Goal: Information Seeking & Learning: Understand process/instructions

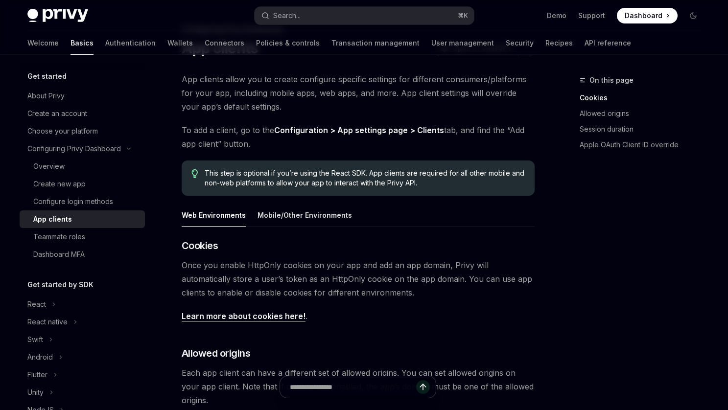
type textarea "*"
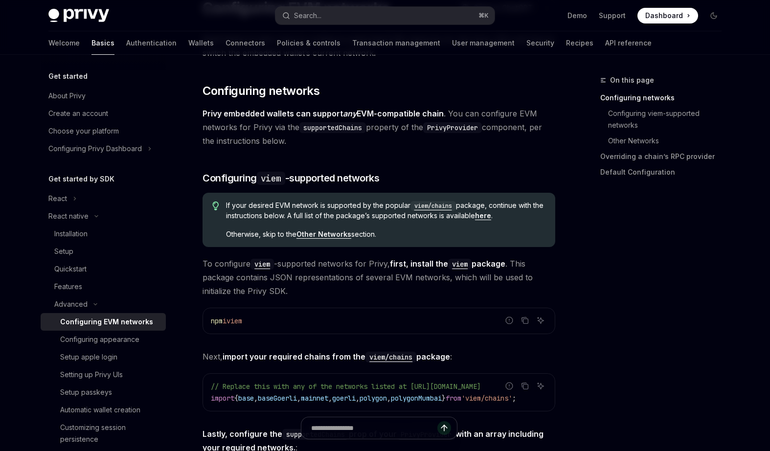
scroll to position [98, 0]
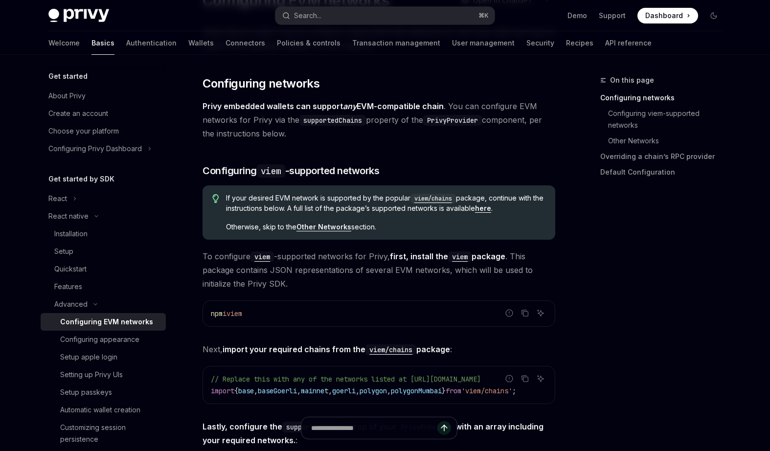
click at [606, 315] on div "On this page Configuring networks Configuring viem-supported networks Other Net…" at bounding box center [655, 262] width 149 height 377
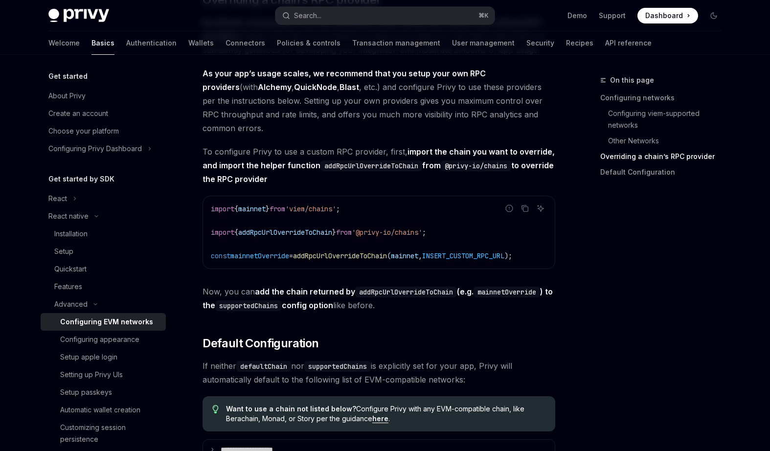
scroll to position [1255, 0]
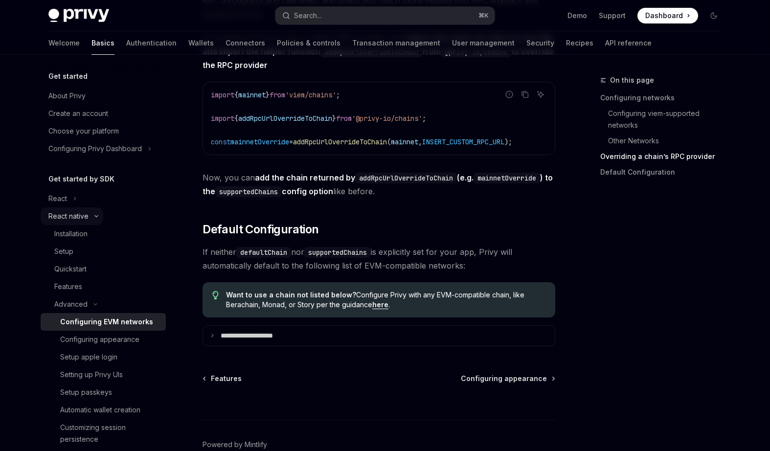
click at [98, 219] on button "React native" at bounding box center [72, 216] width 63 height 18
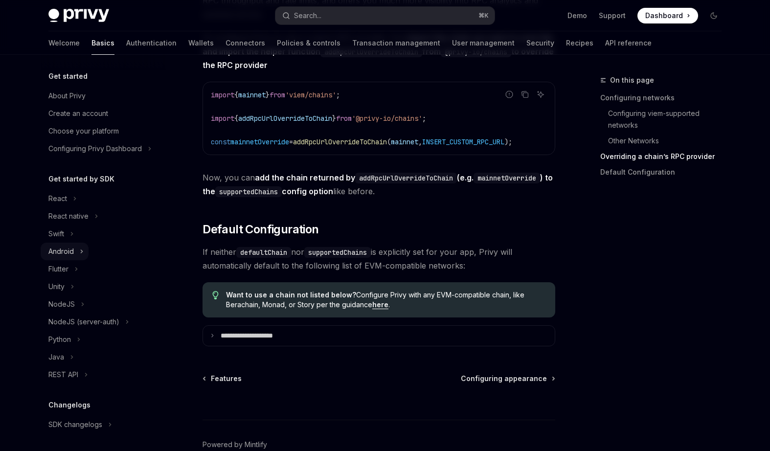
click at [84, 250] on button "Android" at bounding box center [65, 252] width 48 height 18
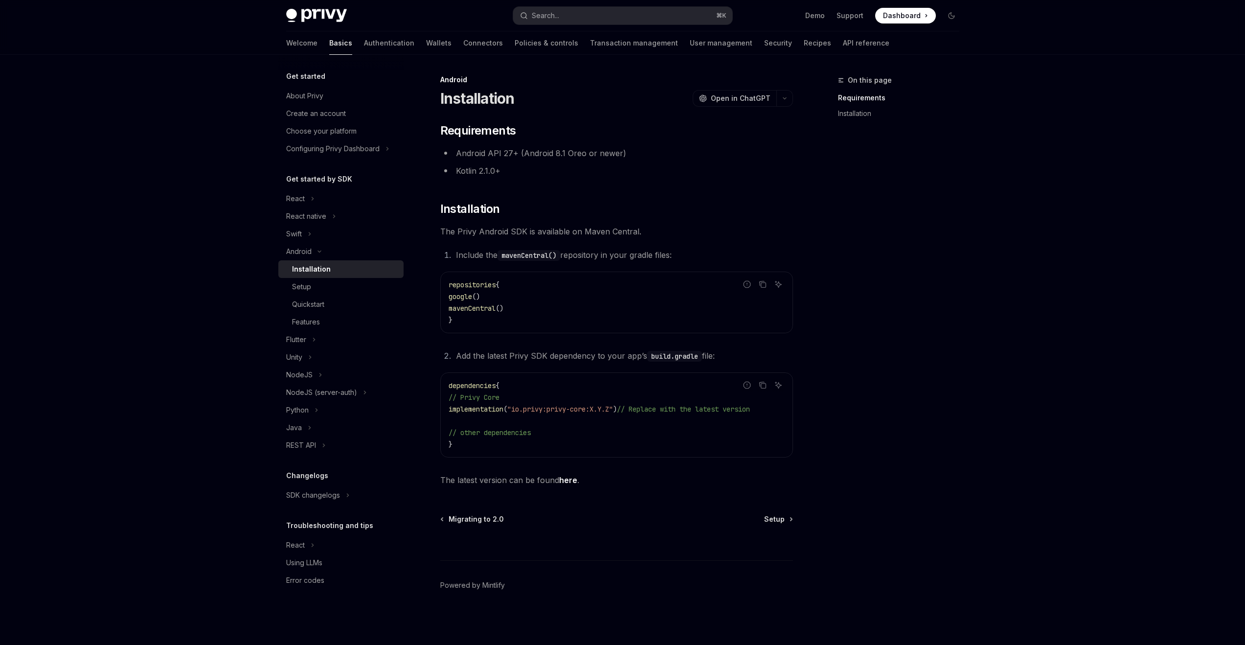
scroll to position [4, 0]
click at [334, 291] on div "Setup" at bounding box center [345, 287] width 106 height 12
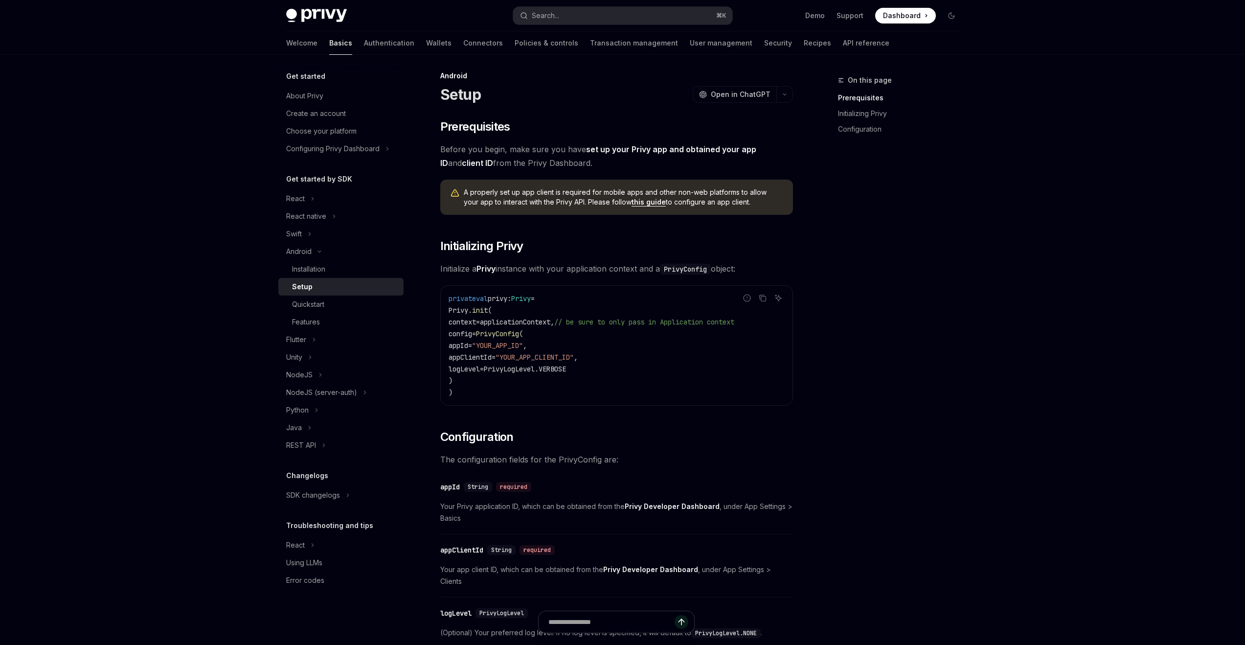
drag, startPoint x: 486, startPoint y: 310, endPoint x: 495, endPoint y: 383, distance: 73.0
click at [495, 383] on code "private val privy: Privy = Privy. init ( context = applicationContext, // be su…" at bounding box center [617, 346] width 336 height 106
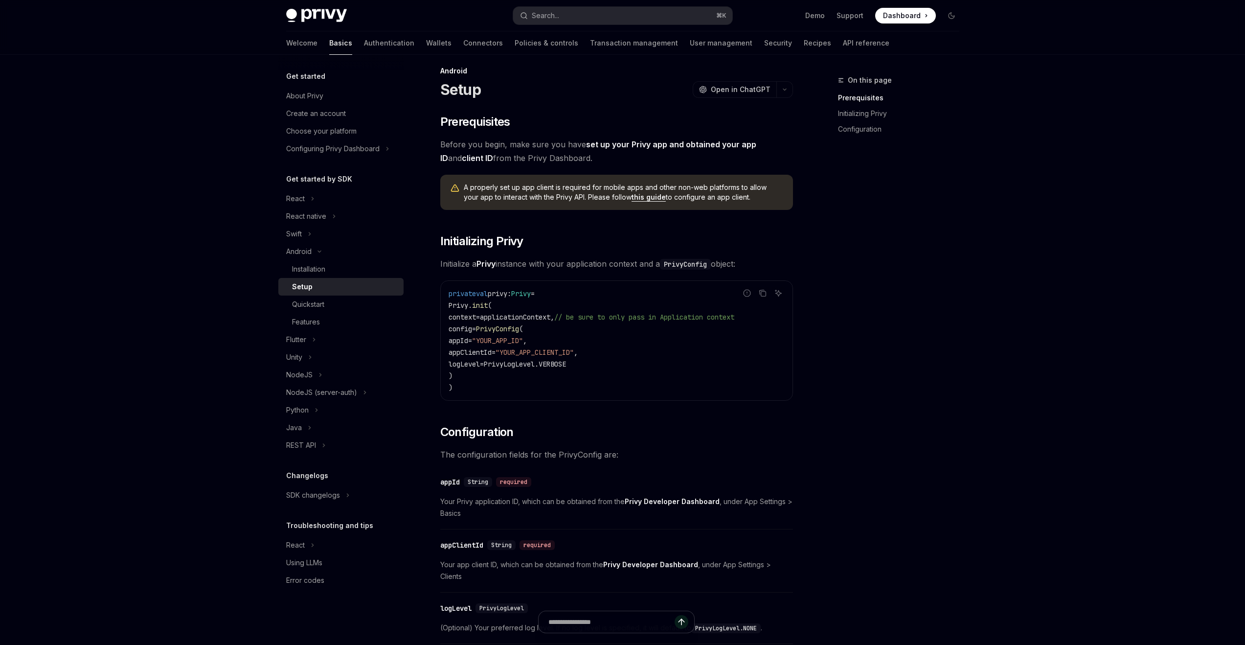
scroll to position [16, 0]
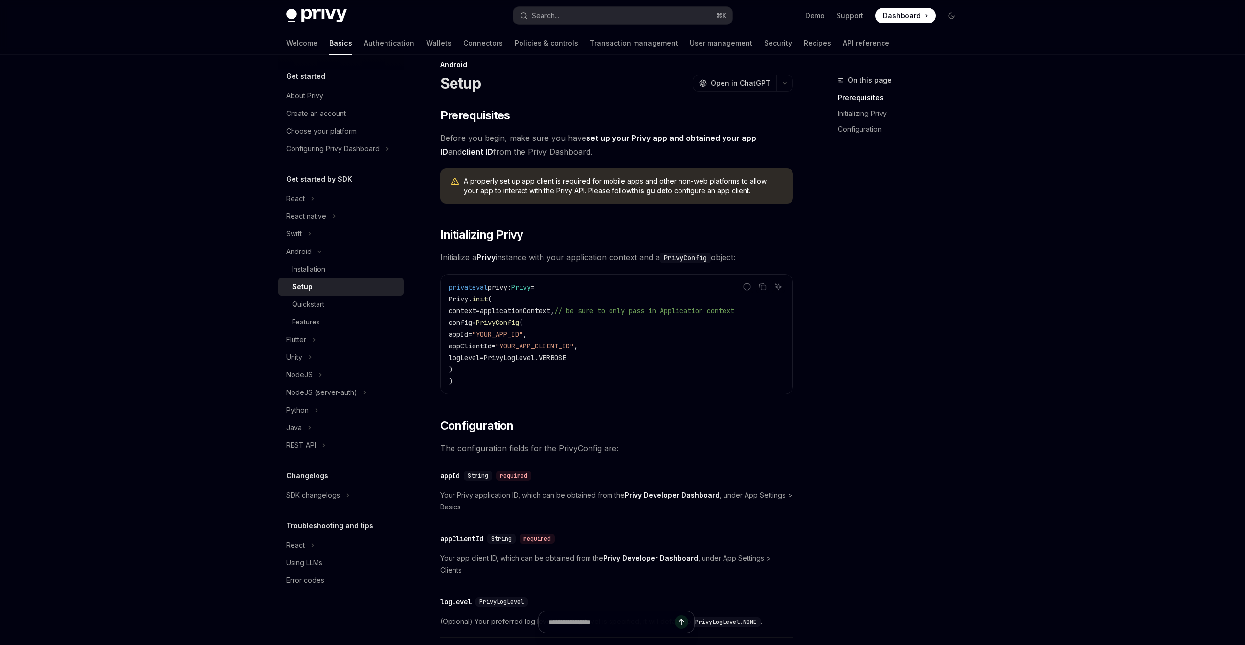
click at [545, 366] on code "private val privy: Privy = Privy. init ( context = applicationContext, // be su…" at bounding box center [617, 334] width 336 height 106
drag, startPoint x: 480, startPoint y: 330, endPoint x: 550, endPoint y: 368, distance: 79.7
click at [550, 368] on code "private val privy: Privy = Privy. init ( context = applicationContext, // be su…" at bounding box center [617, 334] width 336 height 106
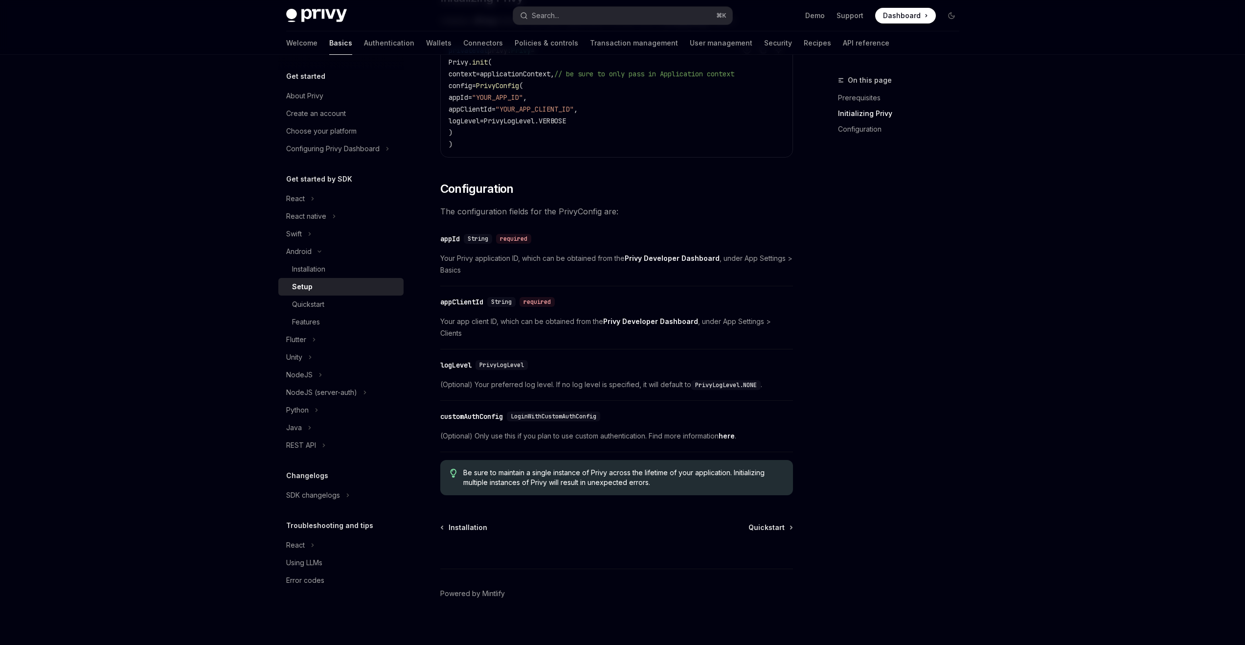
scroll to position [253, 0]
click at [335, 304] on div "Quickstart" at bounding box center [345, 305] width 106 height 12
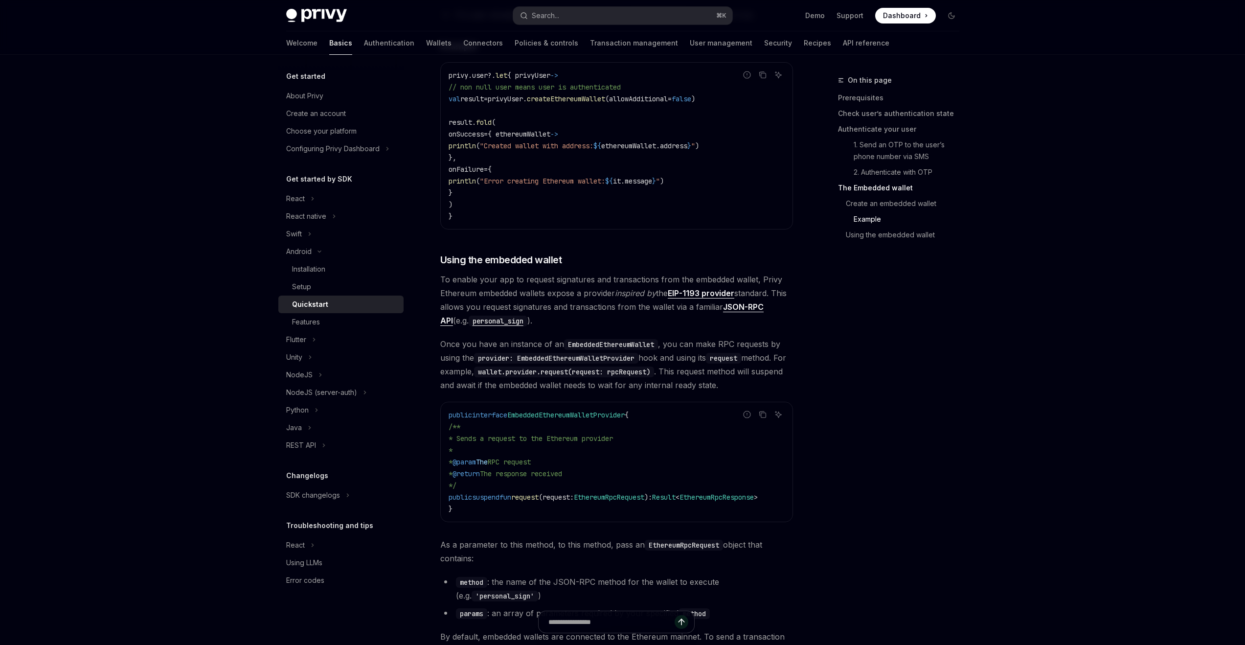
scroll to position [1698, 0]
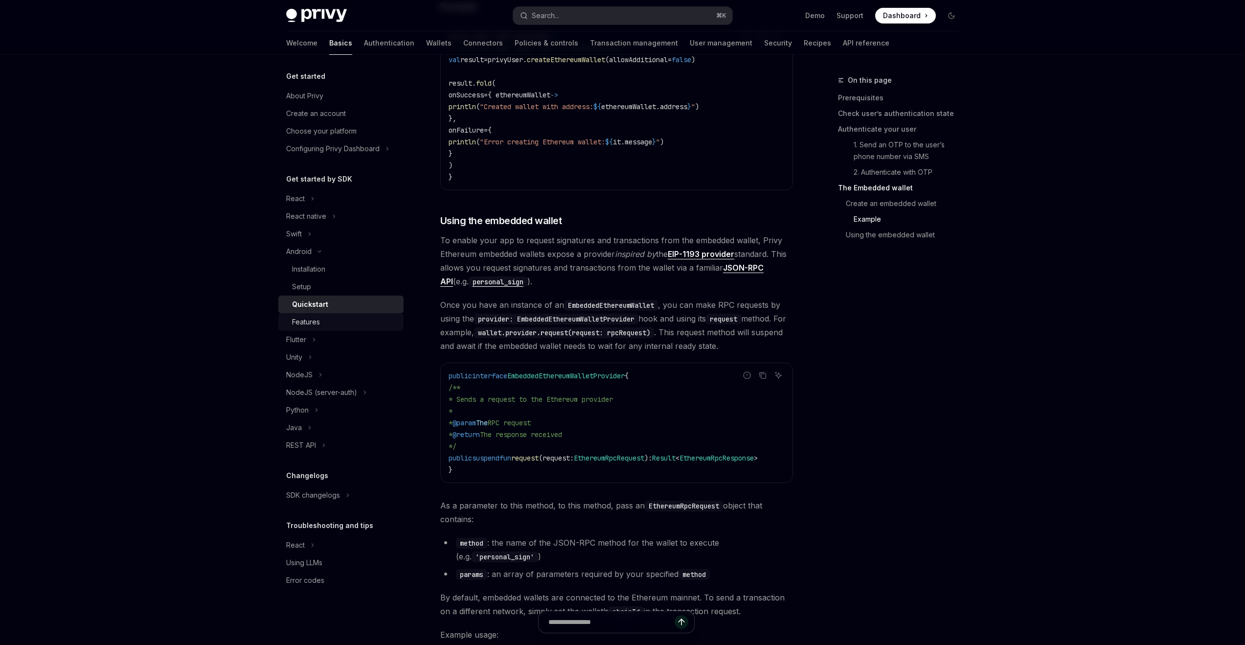
click at [321, 316] on div "Features" at bounding box center [345, 322] width 106 height 12
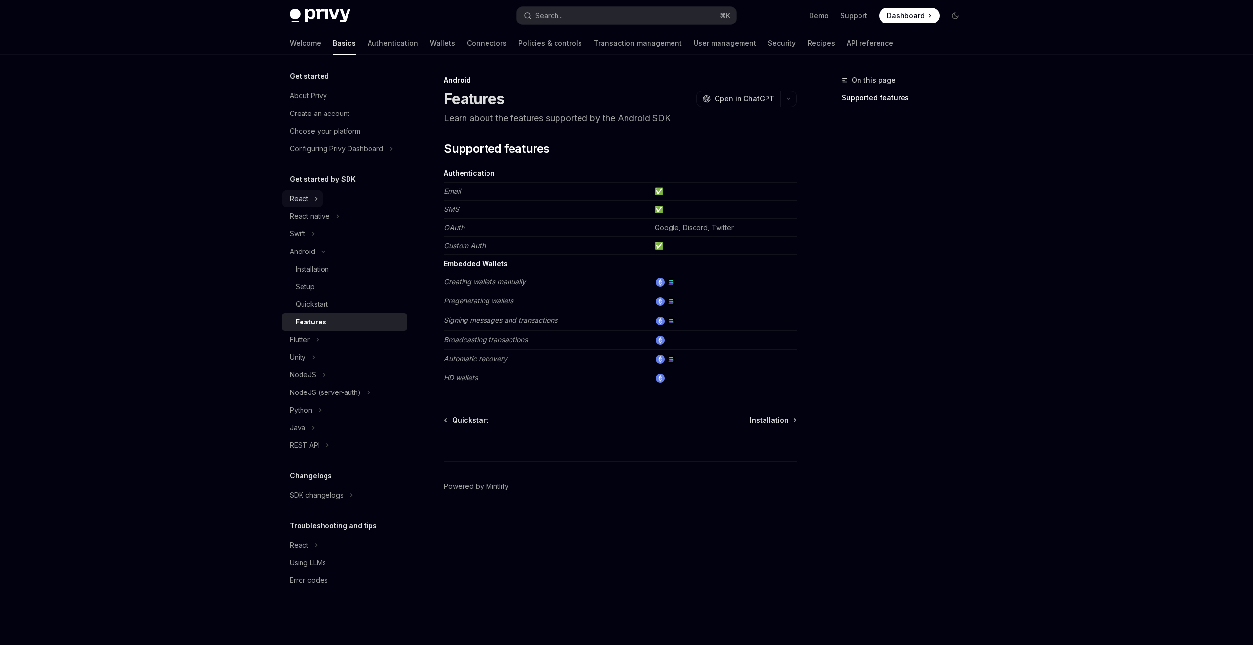
click at [322, 199] on button "React" at bounding box center [302, 199] width 41 height 18
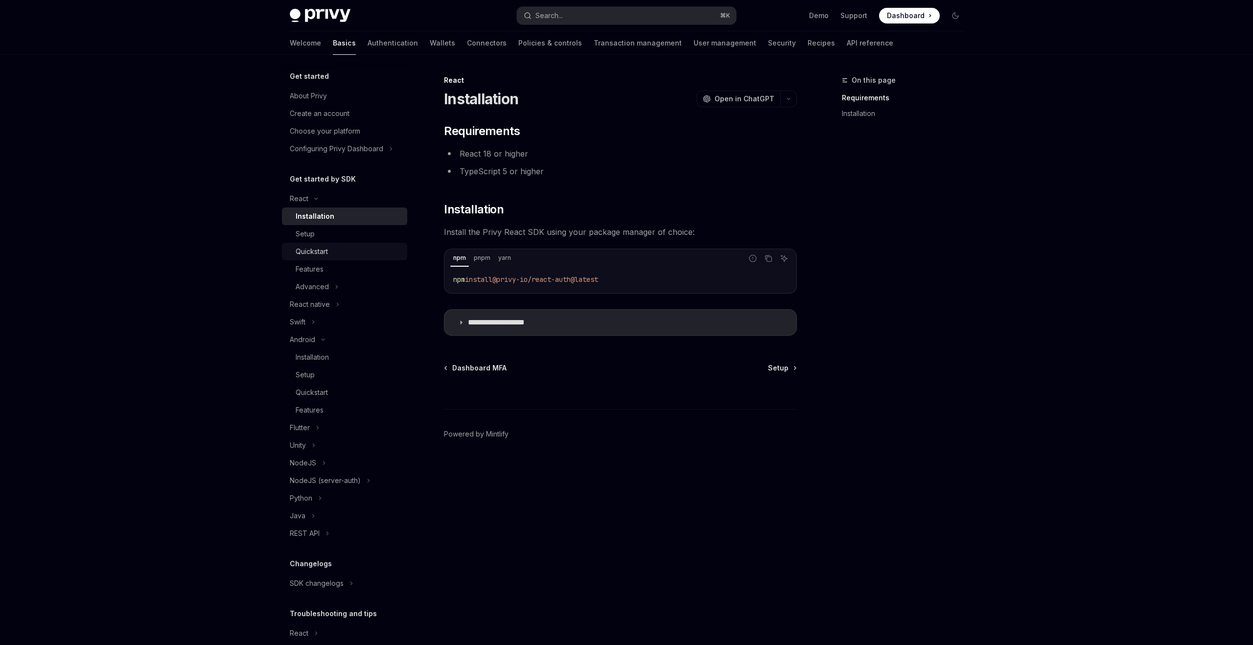
click at [327, 254] on div "Quickstart" at bounding box center [312, 252] width 32 height 12
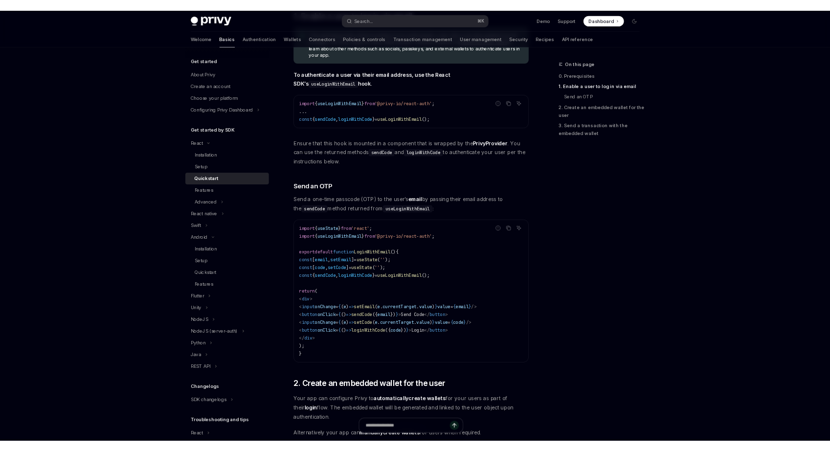
scroll to position [224, 0]
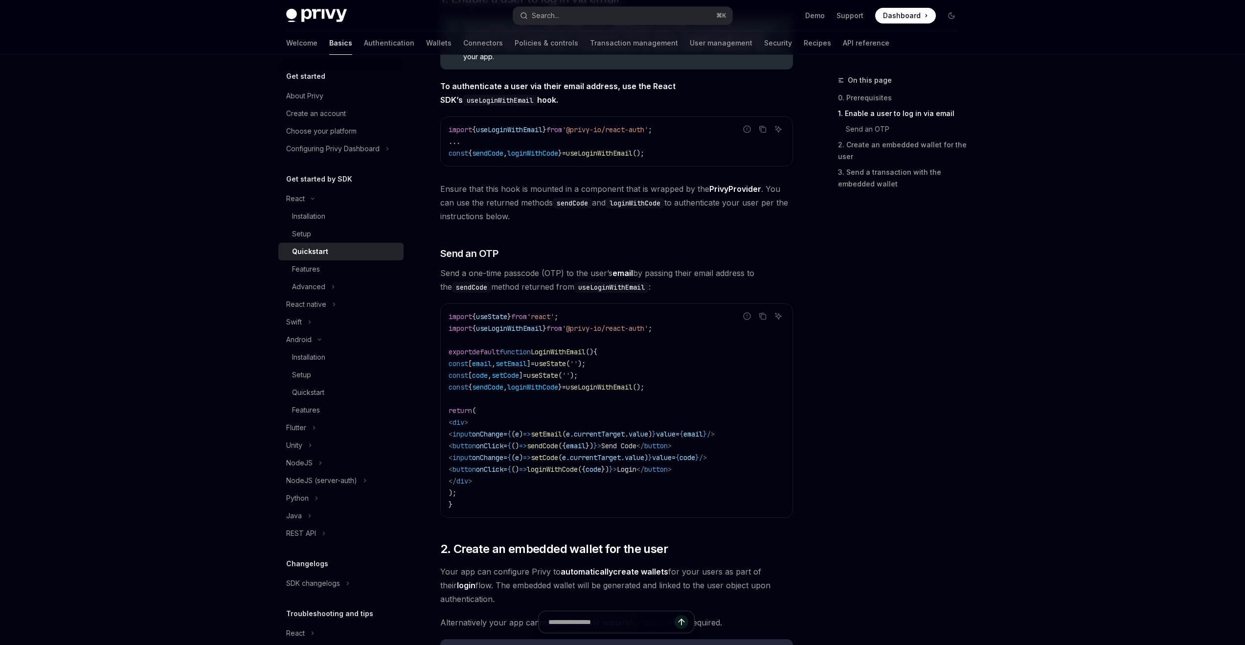
click at [770, 296] on div "On this page 0. Prerequisites 1. Enable a user to log in via email Send an OTP …" at bounding box center [893, 359] width 149 height 571
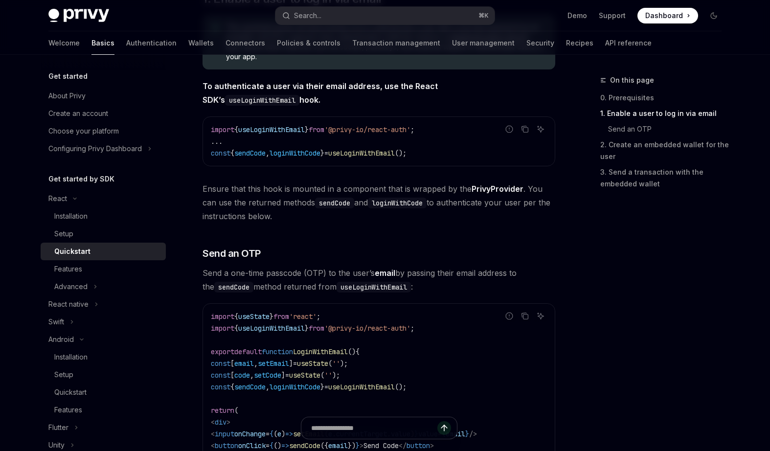
type textarea "*"
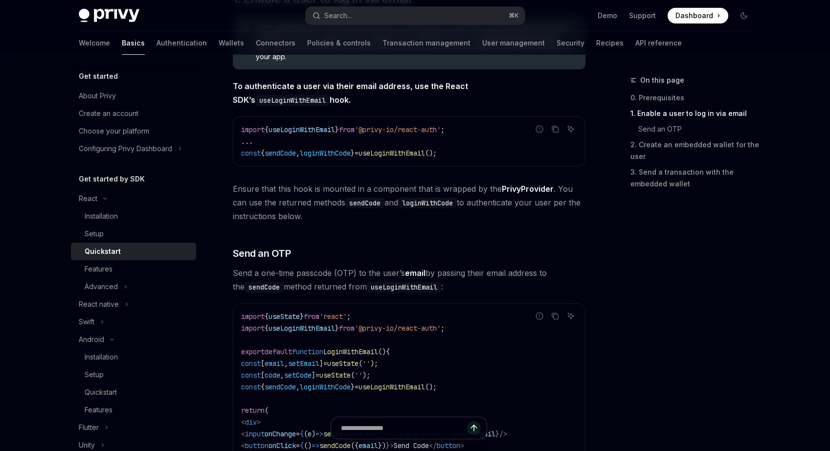
click at [729, 236] on div "On this page 0. Prerequisites 1. Enable a user to log in via email Send an OTP …" at bounding box center [685, 262] width 149 height 377
click at [571, 258] on h3 "​ Send an OTP" at bounding box center [409, 254] width 353 height 14
